Goal: Obtain resource: Download file/media

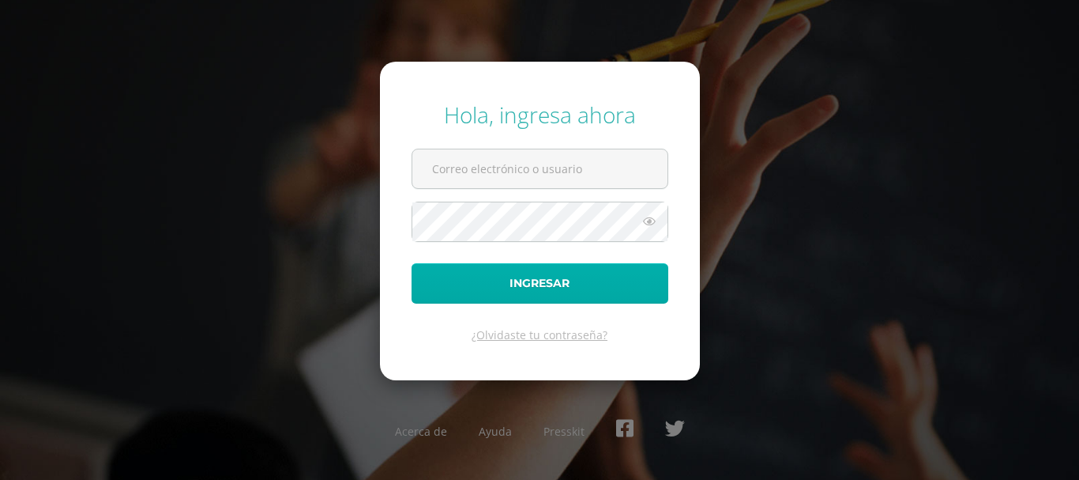
type input "lgarcia@donbosco.edu.gt"
click at [482, 295] on button "Ingresar" at bounding box center [540, 283] width 257 height 40
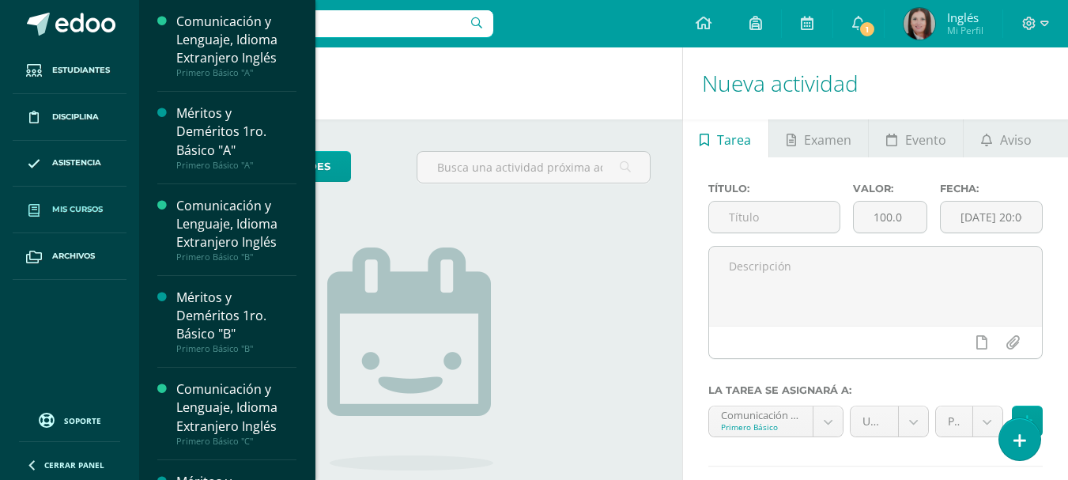
click at [85, 194] on link "Mis cursos" at bounding box center [70, 209] width 114 height 47
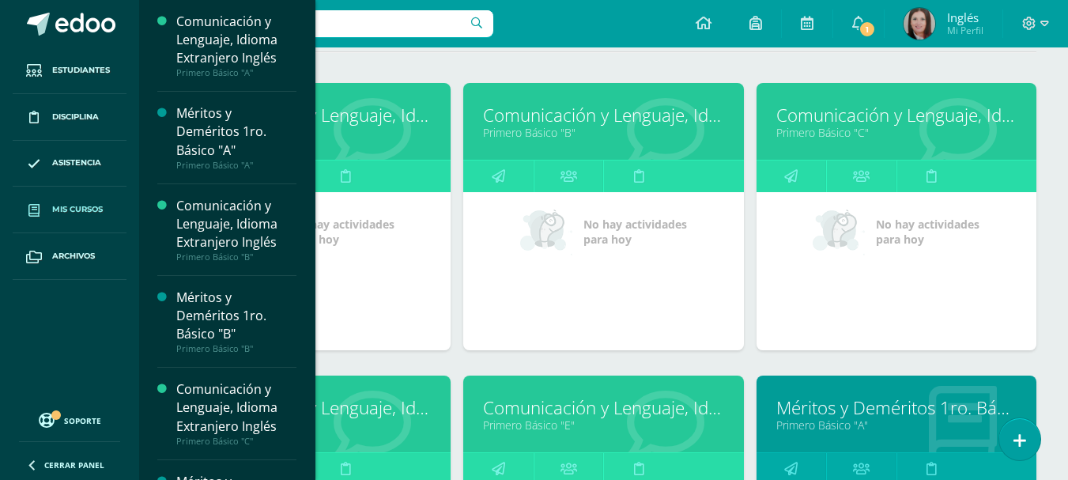
scroll to position [316, 0]
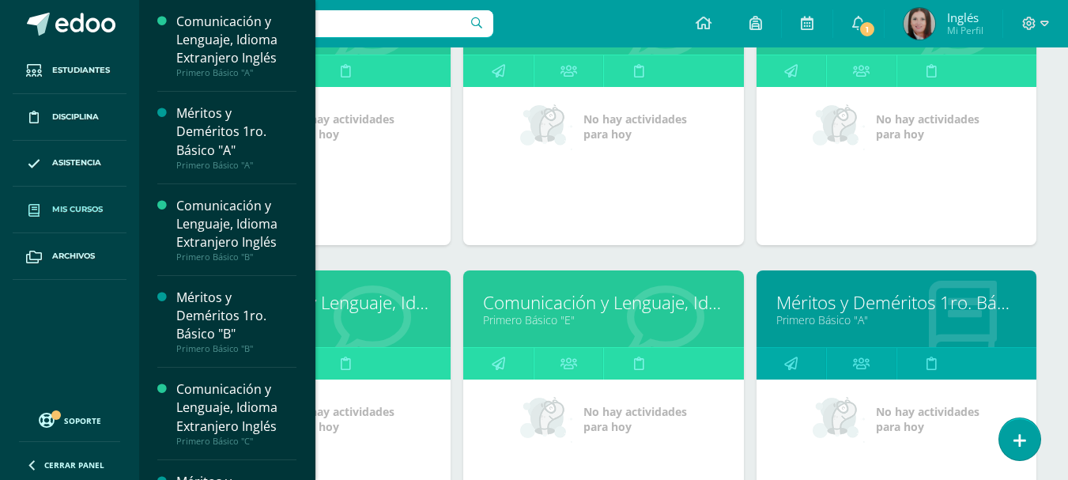
click at [367, 311] on link "Comunicación y Lenguaje, Idioma Extranjero Inglés" at bounding box center [310, 302] width 240 height 24
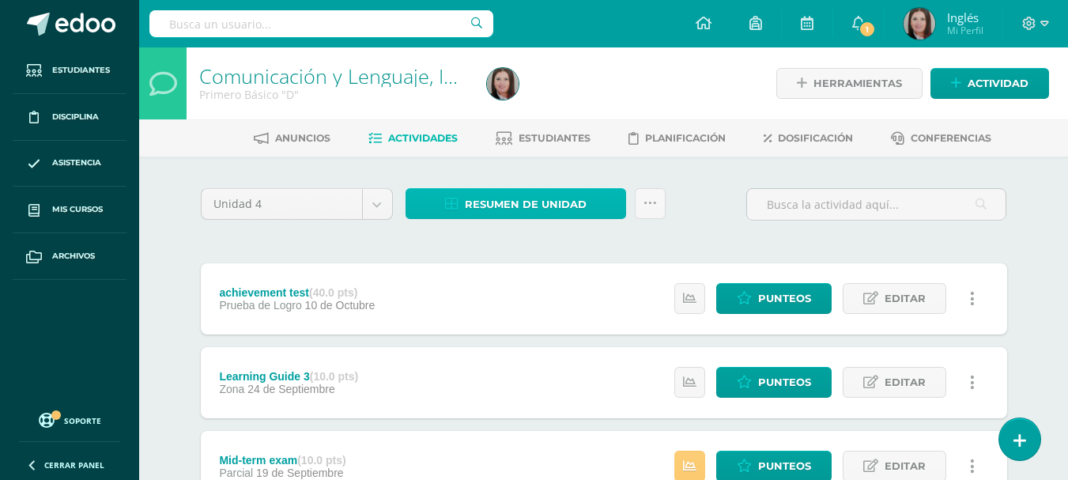
click at [567, 202] on span "Resumen de unidad" at bounding box center [526, 204] width 122 height 29
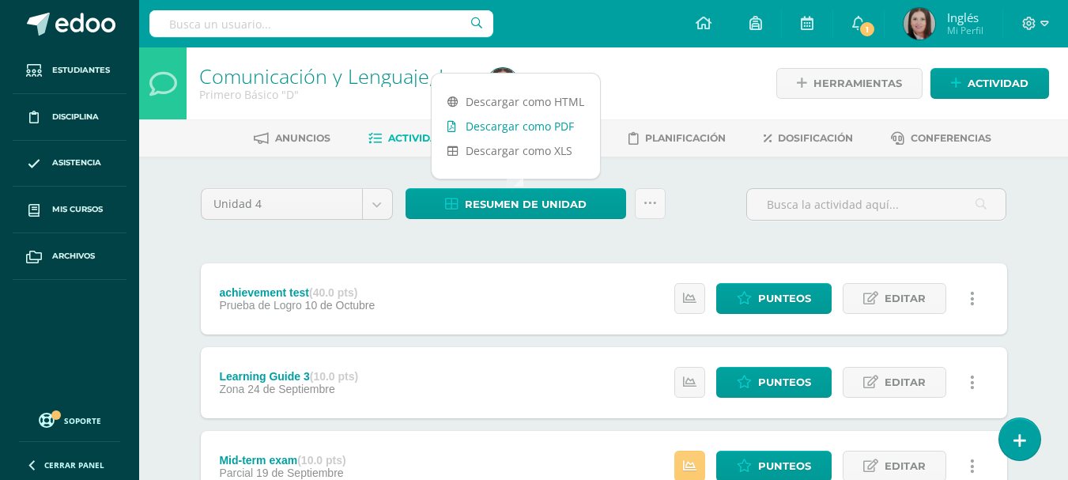
click at [514, 130] on link "Descargar como PDF" at bounding box center [515, 126] width 168 height 24
click at [706, 164] on div "Unidad 4 Unidad 1 Unidad 2 Unidad 3 Unidad 4 Resumen de unidad Subir actividade…" at bounding box center [603, 465] width 869 height 618
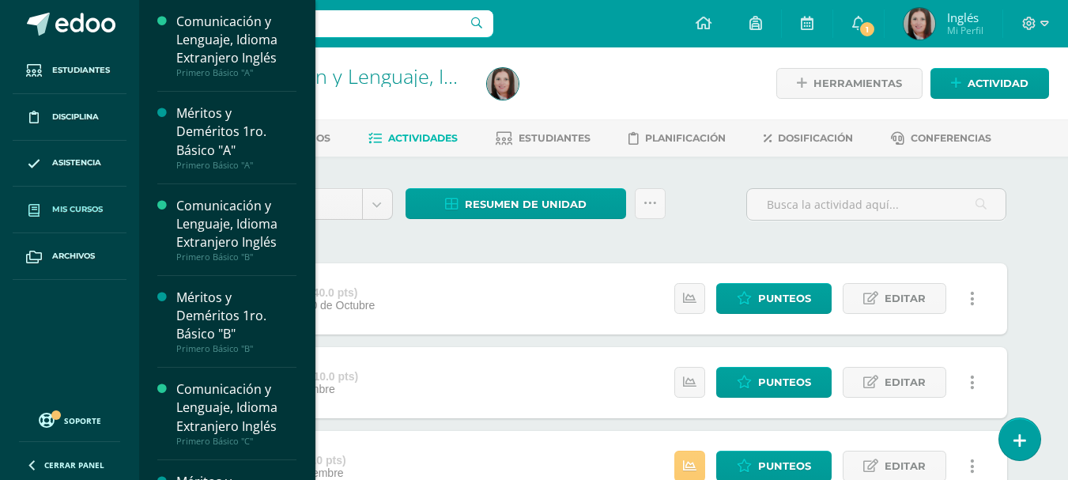
click at [65, 208] on span "Mis cursos" at bounding box center [77, 209] width 51 height 13
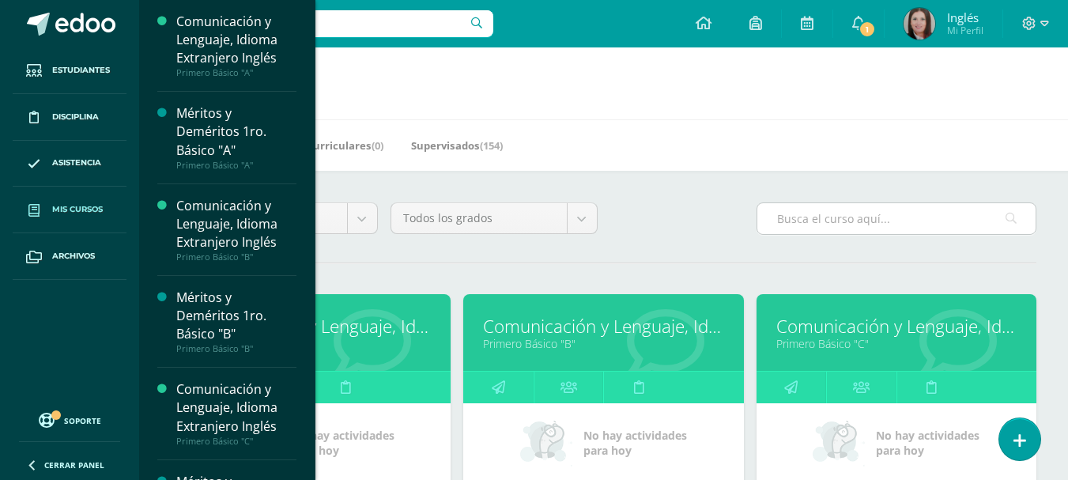
click at [809, 213] on input "text" at bounding box center [896, 218] width 278 height 31
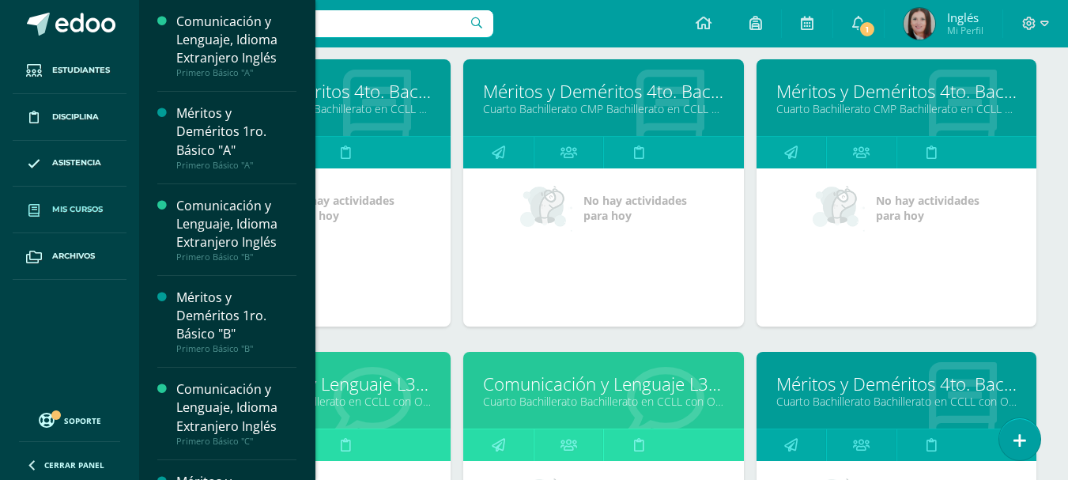
scroll to position [632, 0]
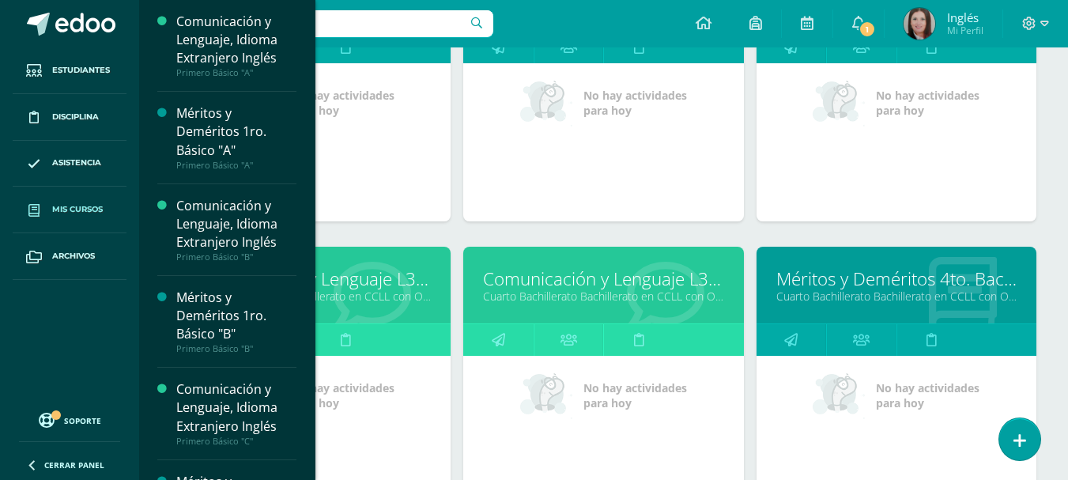
type input "cuarto bachillerato"
click at [599, 283] on link "Comunicación y Lenguaje L3 Inglés" at bounding box center [603, 278] width 240 height 24
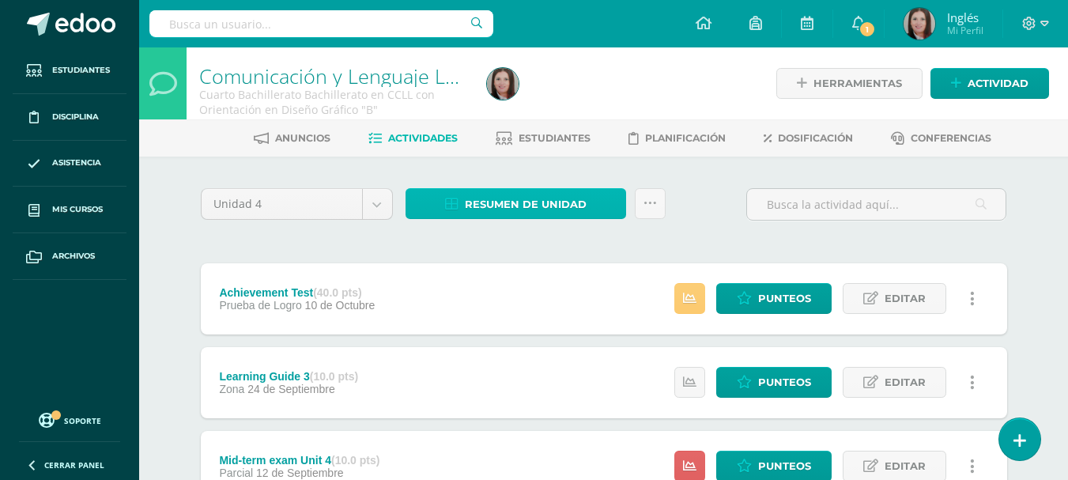
click at [578, 207] on span "Resumen de unidad" at bounding box center [526, 204] width 122 height 29
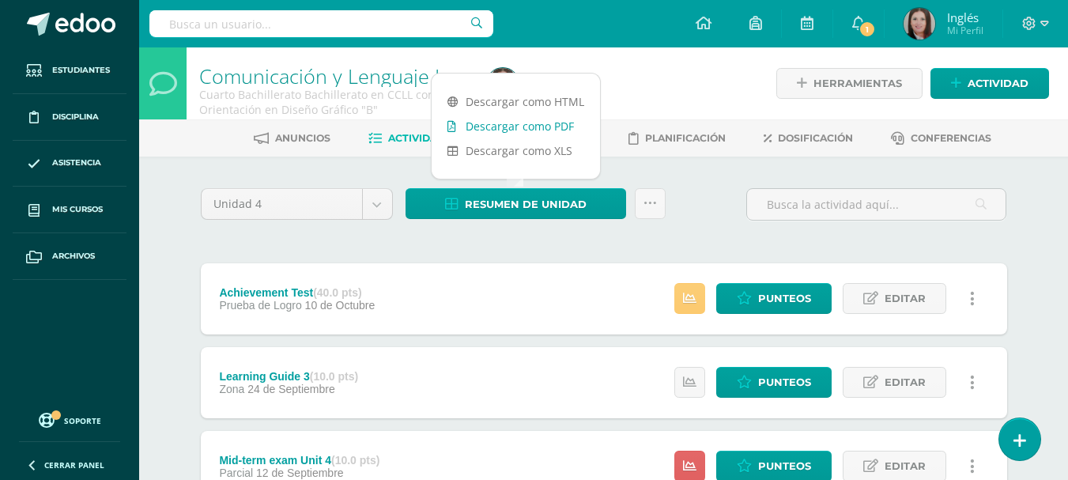
click at [548, 130] on link "Descargar como PDF" at bounding box center [515, 126] width 168 height 24
click at [675, 87] on div at bounding box center [627, 83] width 294 height 72
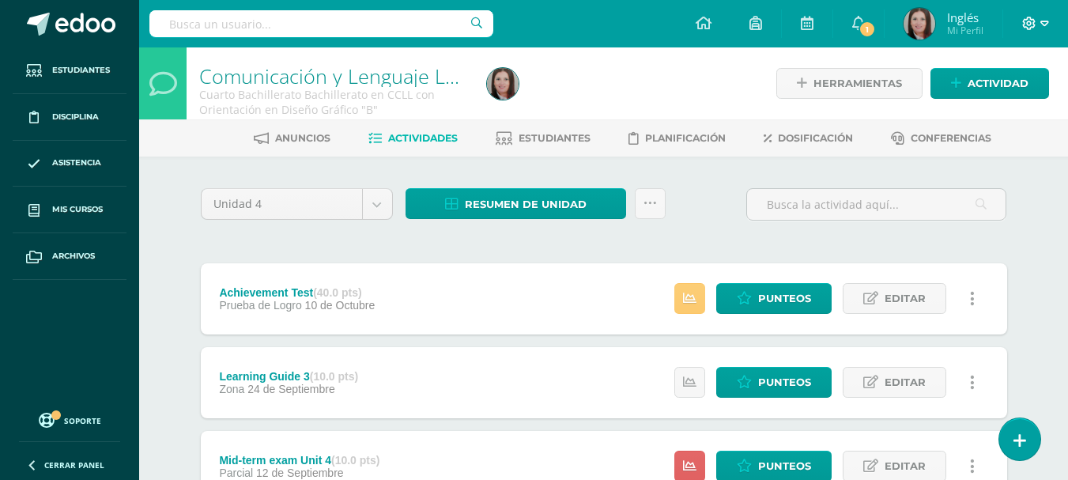
click at [1026, 28] on icon at bounding box center [1029, 24] width 14 height 14
click at [963, 100] on span "Cerrar sesión" at bounding box center [994, 107] width 71 height 15
